Goal: Information Seeking & Learning: Learn about a topic

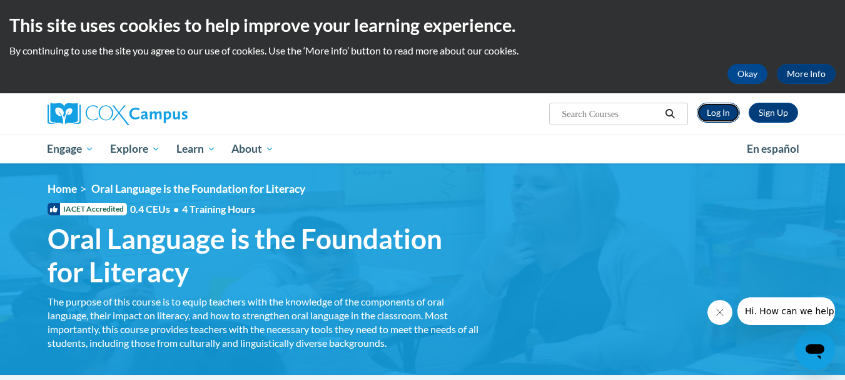
click at [721, 103] on link "Log In" at bounding box center [718, 113] width 43 height 20
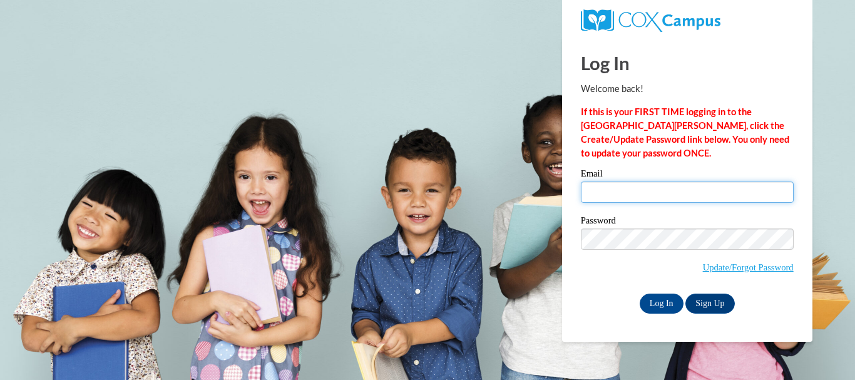
click at [631, 190] on input "Email" at bounding box center [687, 191] width 213 height 21
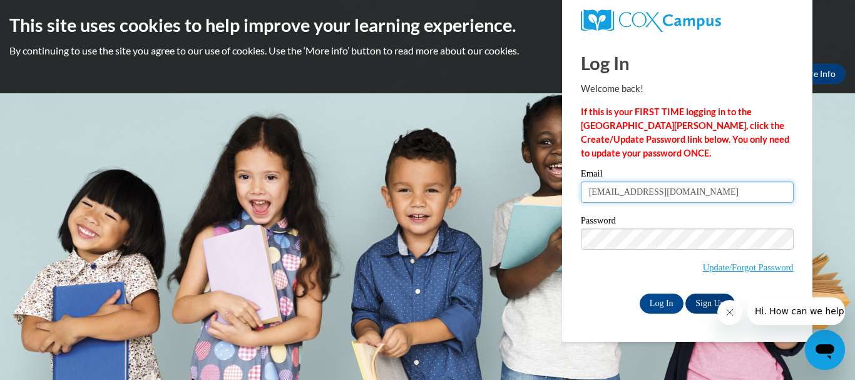
type input "katvickers@valdosta.edu"
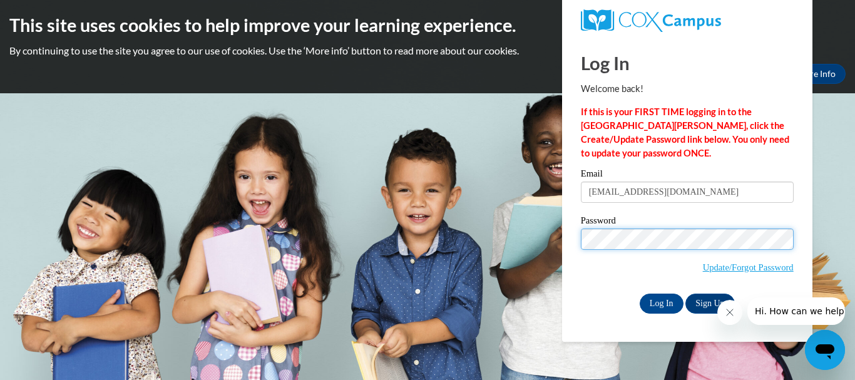
click at [640, 293] on input "Log In" at bounding box center [662, 303] width 44 height 20
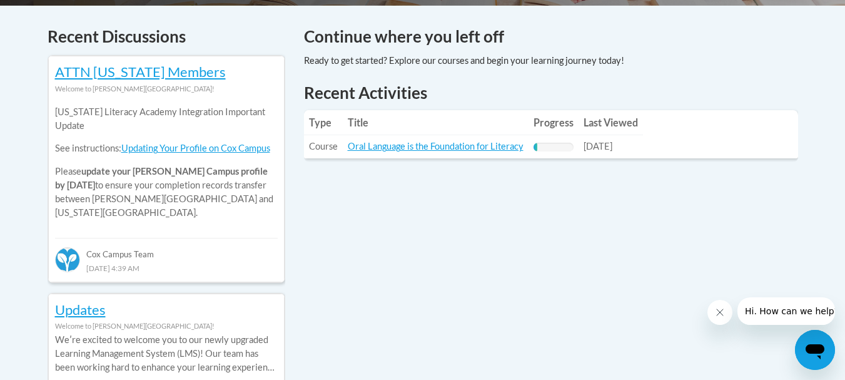
scroll to position [528, 0]
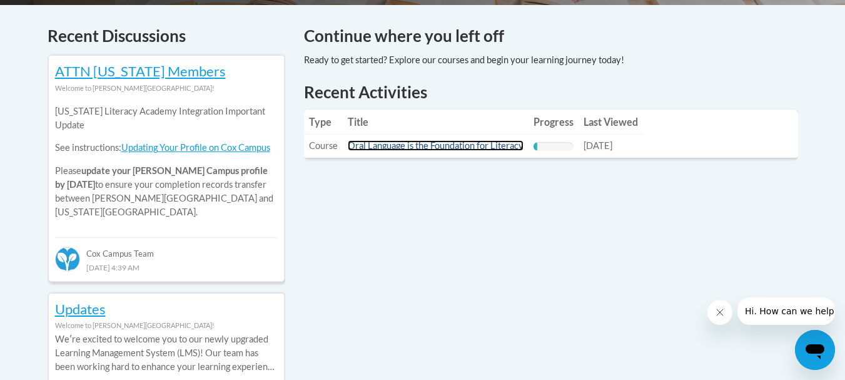
click at [429, 141] on link "Oral Language is the Foundation for Literacy" at bounding box center [436, 145] width 176 height 11
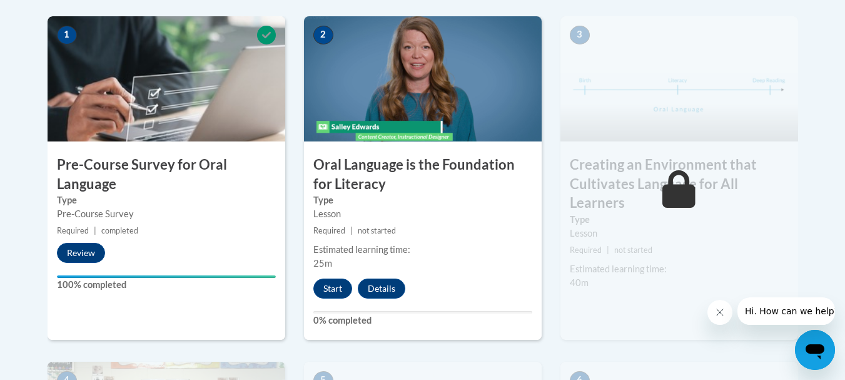
scroll to position [405, 0]
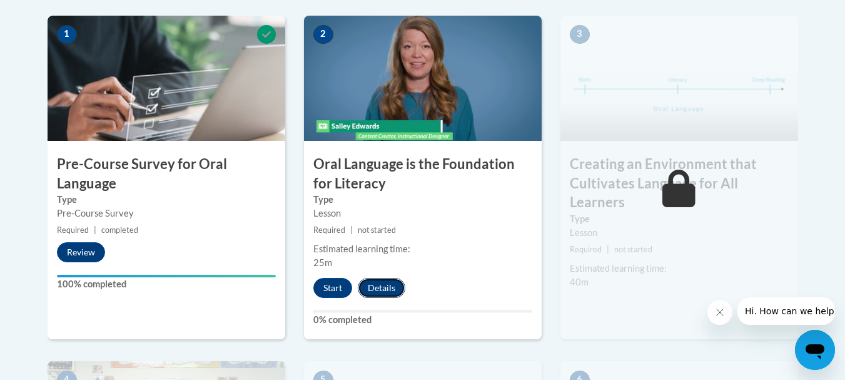
click at [386, 284] on button "Details" at bounding box center [382, 288] width 48 height 20
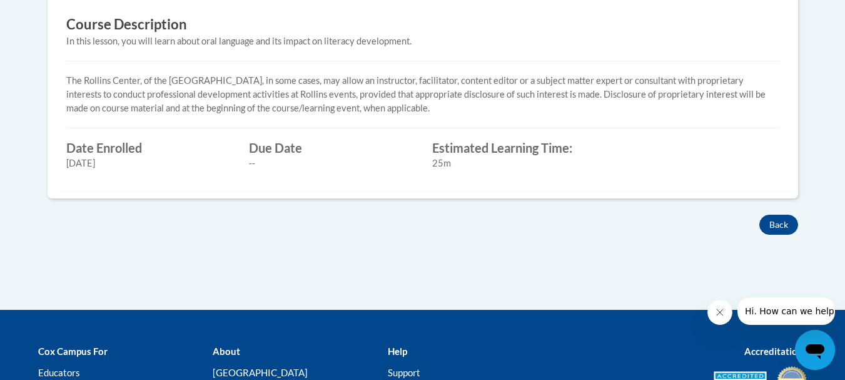
scroll to position [554, 0]
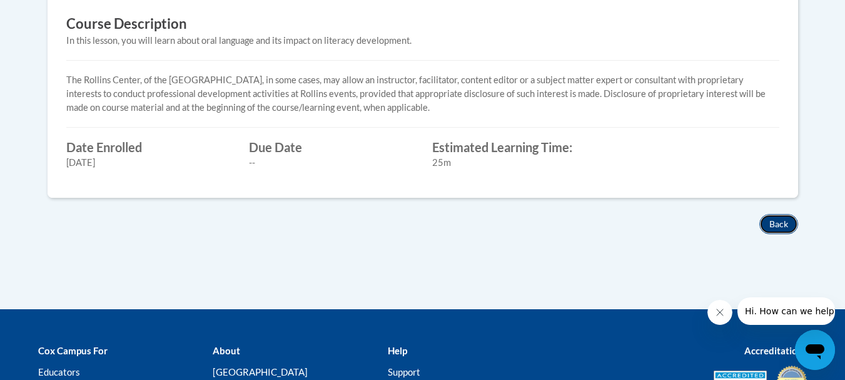
click at [786, 222] on button "Back" at bounding box center [779, 224] width 39 height 20
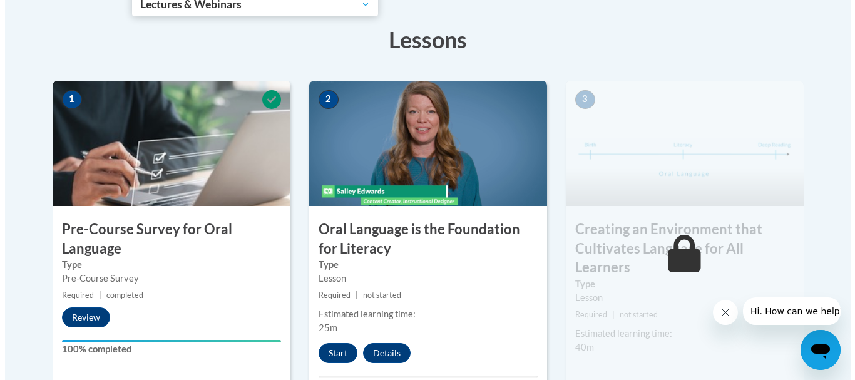
scroll to position [354, 0]
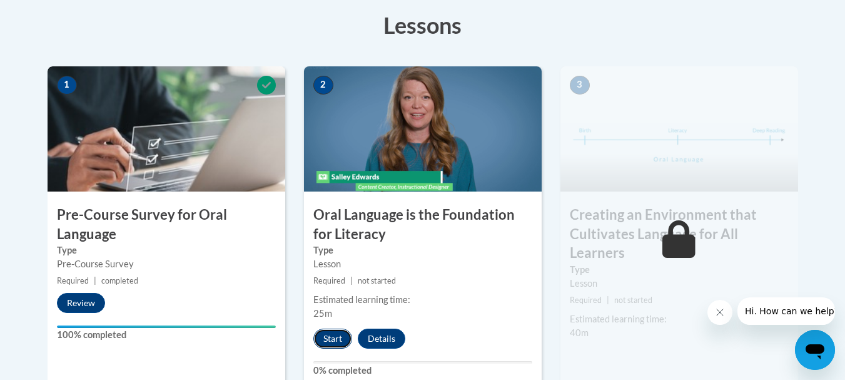
click at [337, 335] on button "Start" at bounding box center [333, 339] width 39 height 20
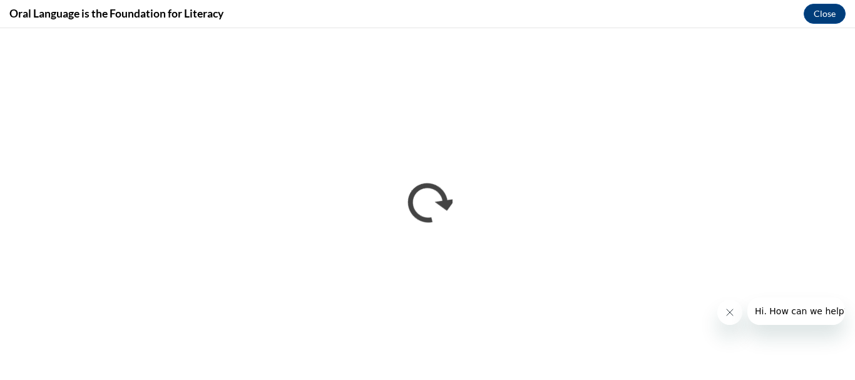
scroll to position [0, 0]
click at [725, 317] on icon "Close message from company" at bounding box center [729, 312] width 10 height 10
